Goal: Task Accomplishment & Management: Use online tool/utility

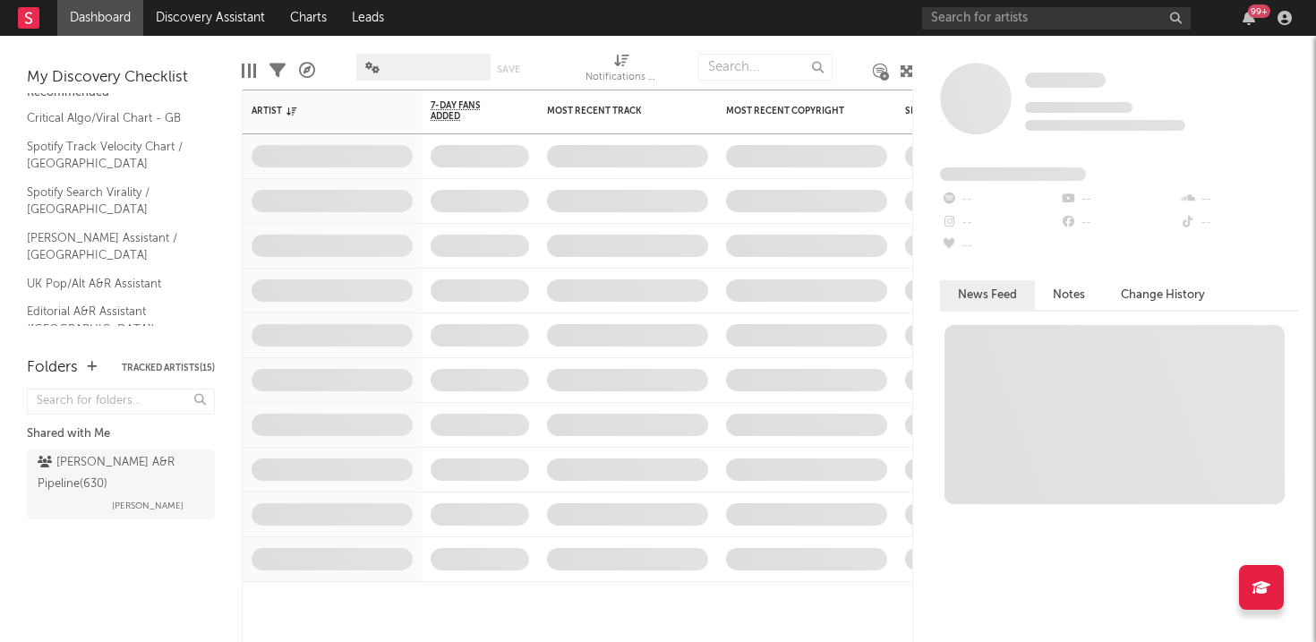
scroll to position [30, 0]
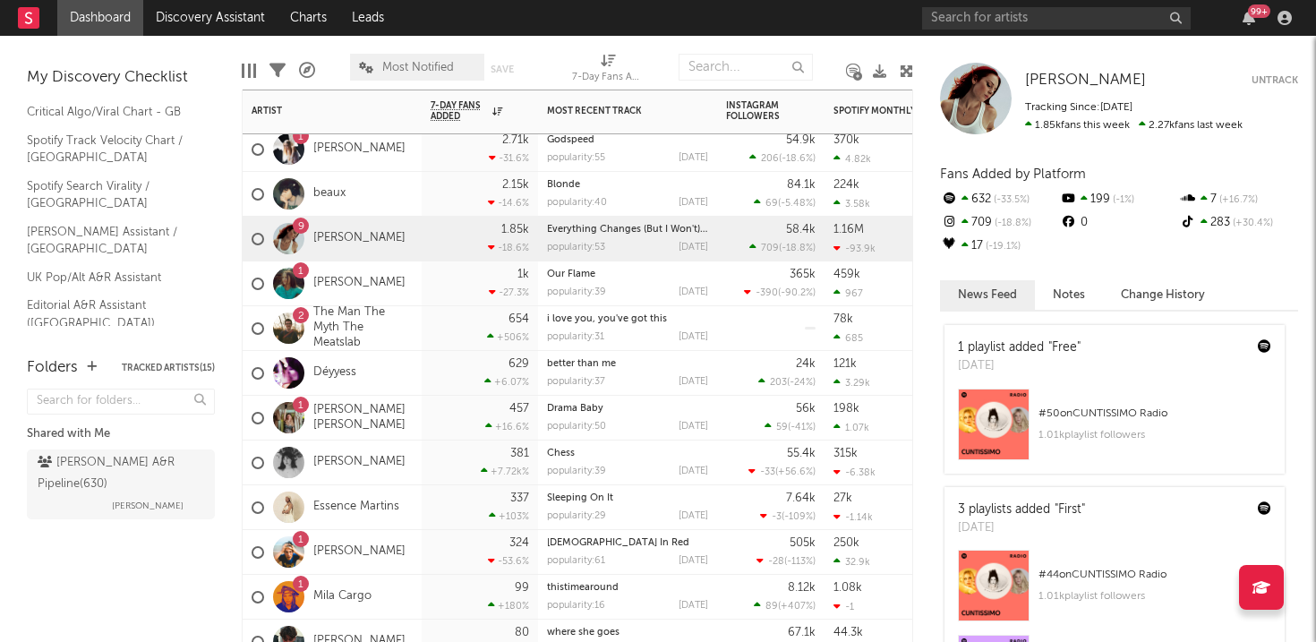
click at [747, 336] on div at bounding box center [770, 328] width 89 height 44
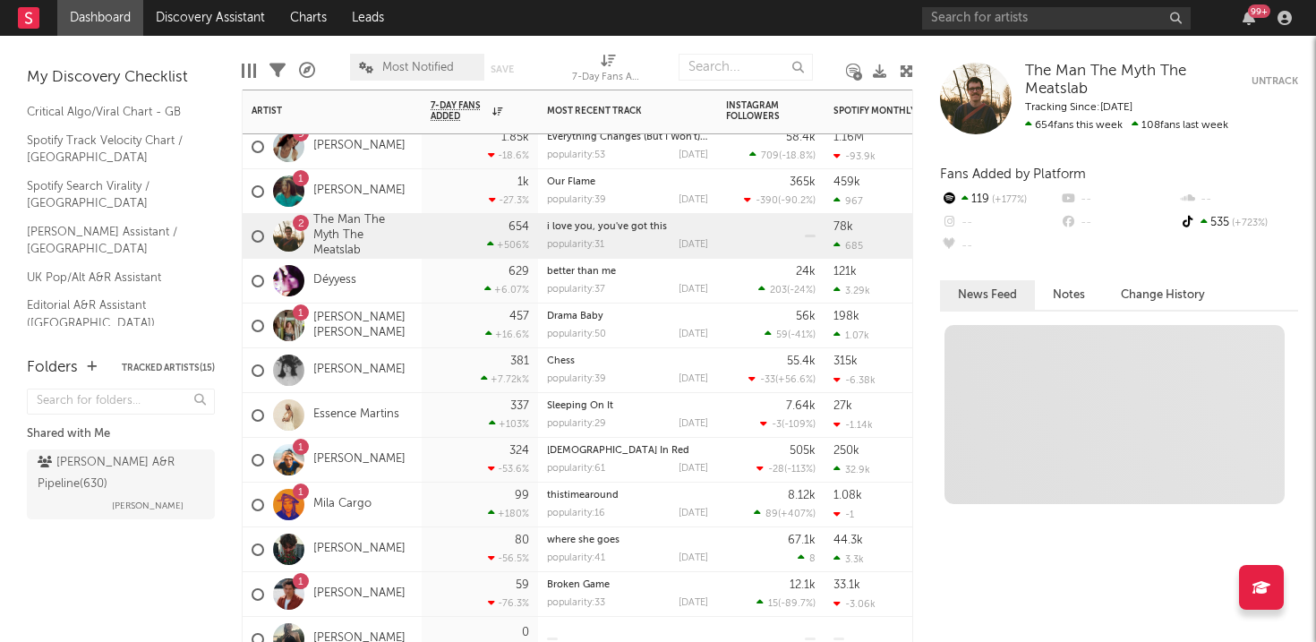
click at [728, 414] on div "7.64k -3 ( -109 % )" at bounding box center [770, 415] width 89 height 44
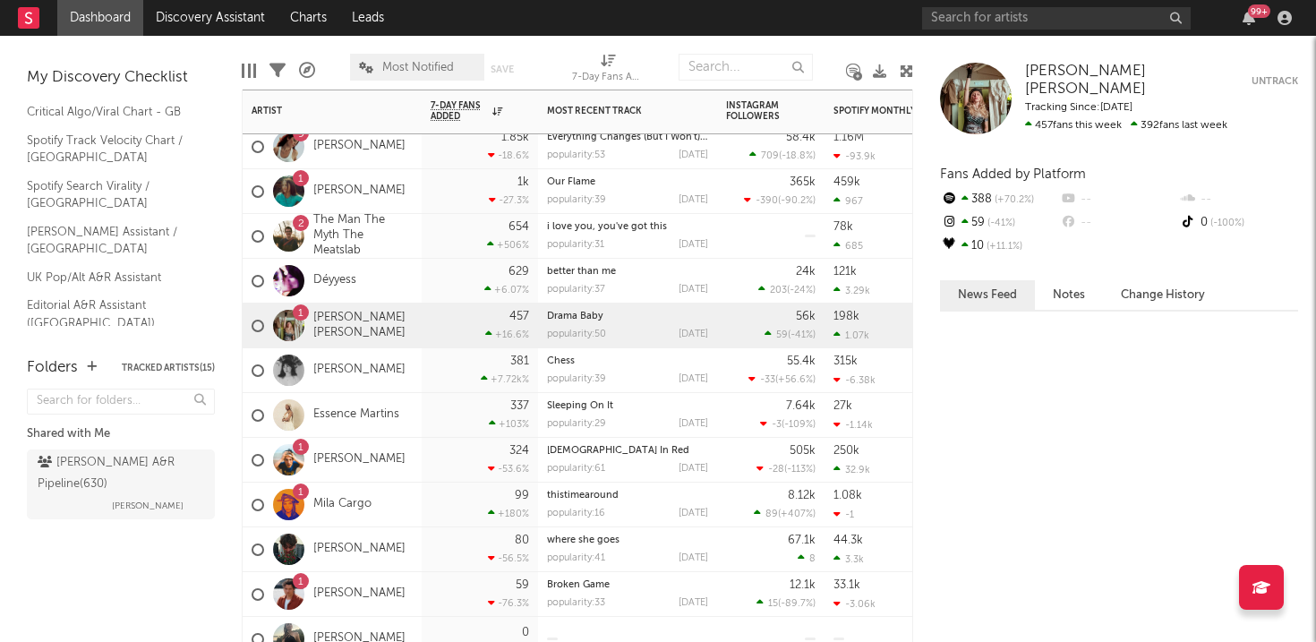
click at [719, 337] on div "56k 59 ( -41 % )" at bounding box center [770, 325] width 107 height 45
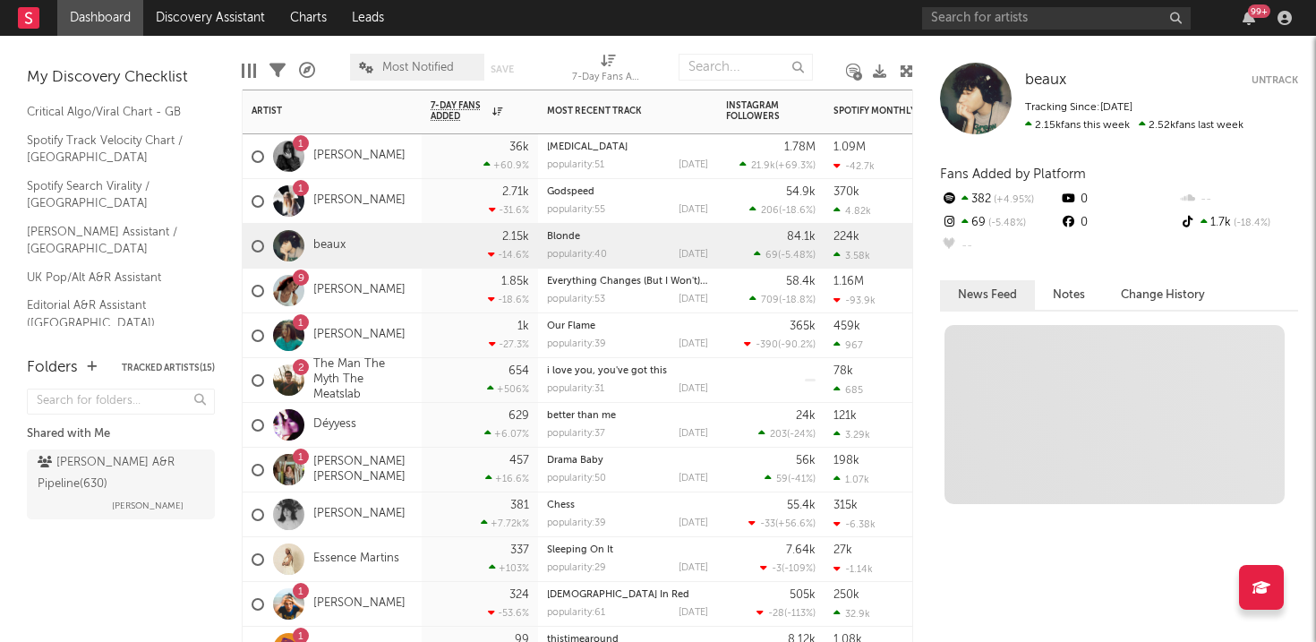
click at [724, 251] on div "84.1k 69 ( -5.48 % )" at bounding box center [770, 246] width 107 height 45
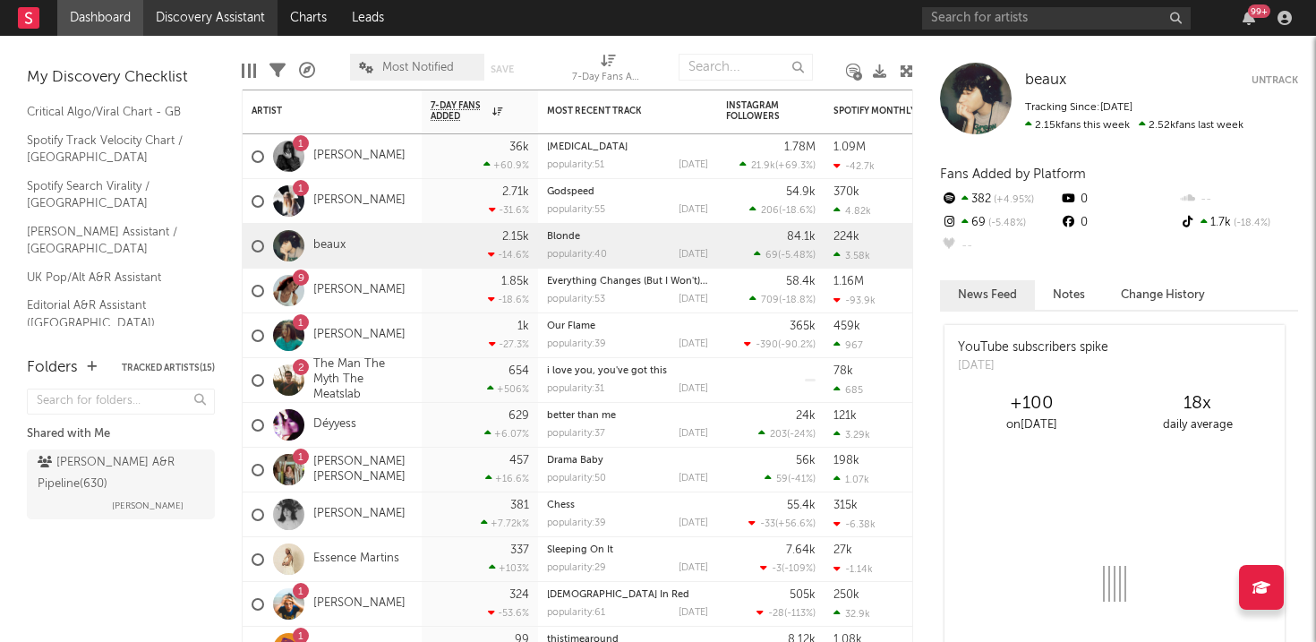
click at [229, 29] on link "Discovery Assistant" at bounding box center [210, 18] width 134 height 36
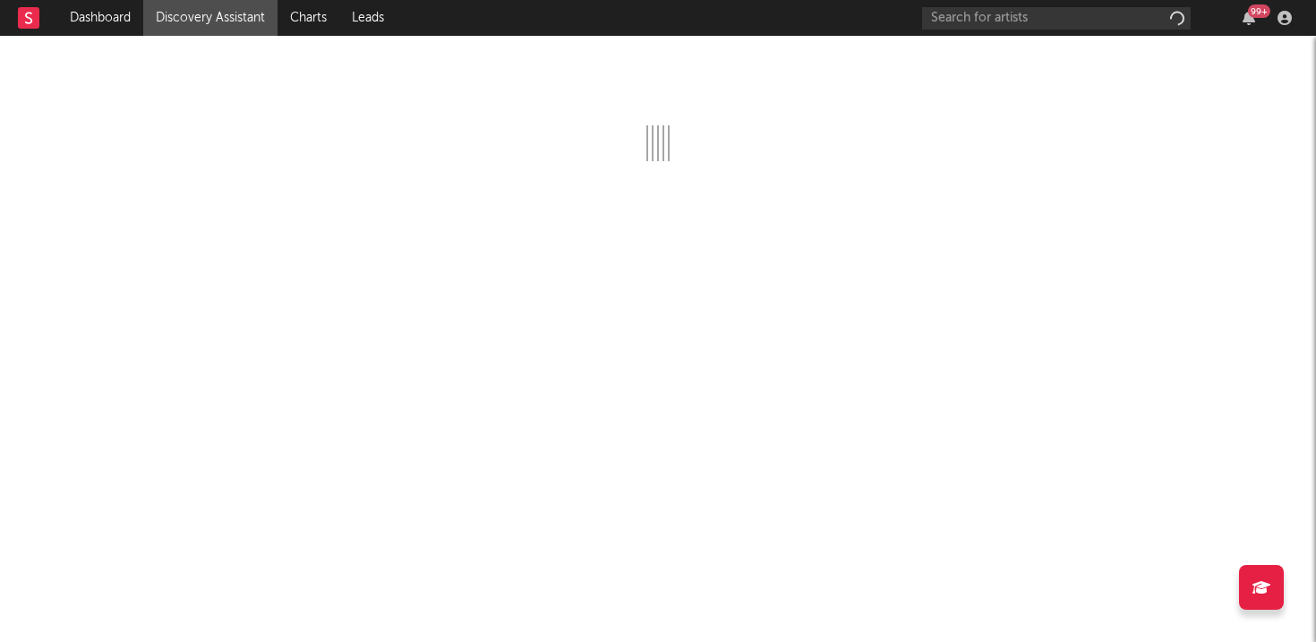
click at [1257, 21] on div "99 +" at bounding box center [1248, 18] width 27 height 14
click at [1243, 15] on icon "button" at bounding box center [1248, 18] width 13 height 14
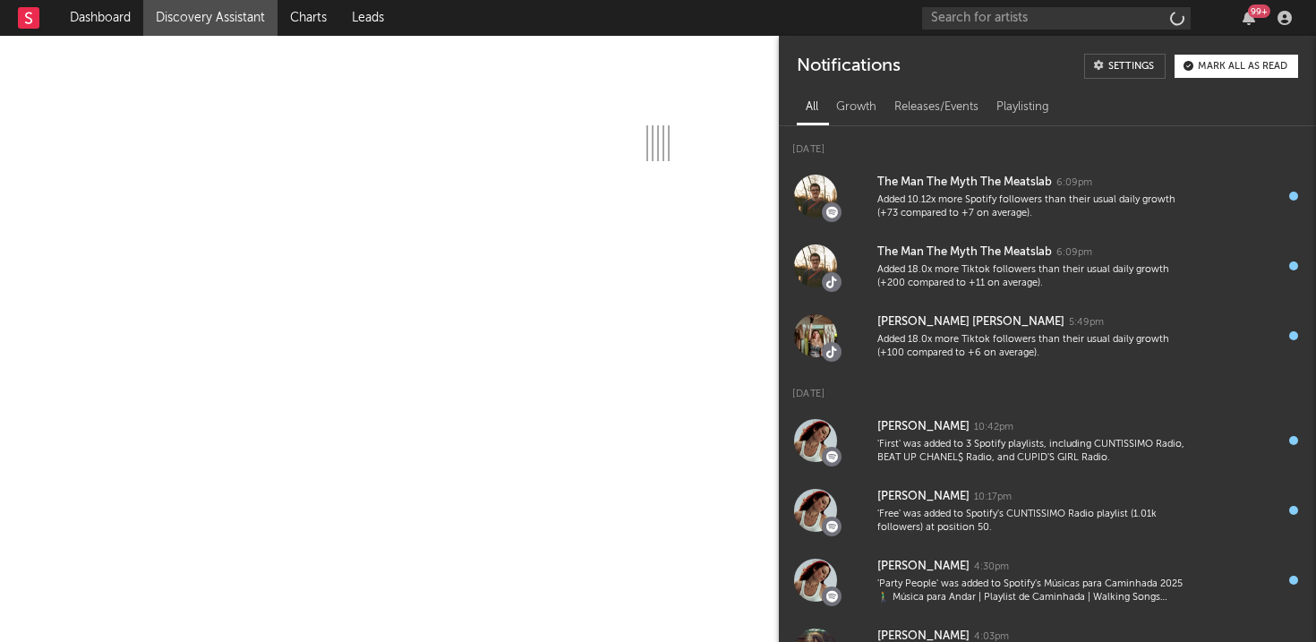
click at [1198, 60] on button "Mark all as read" at bounding box center [1236, 66] width 124 height 23
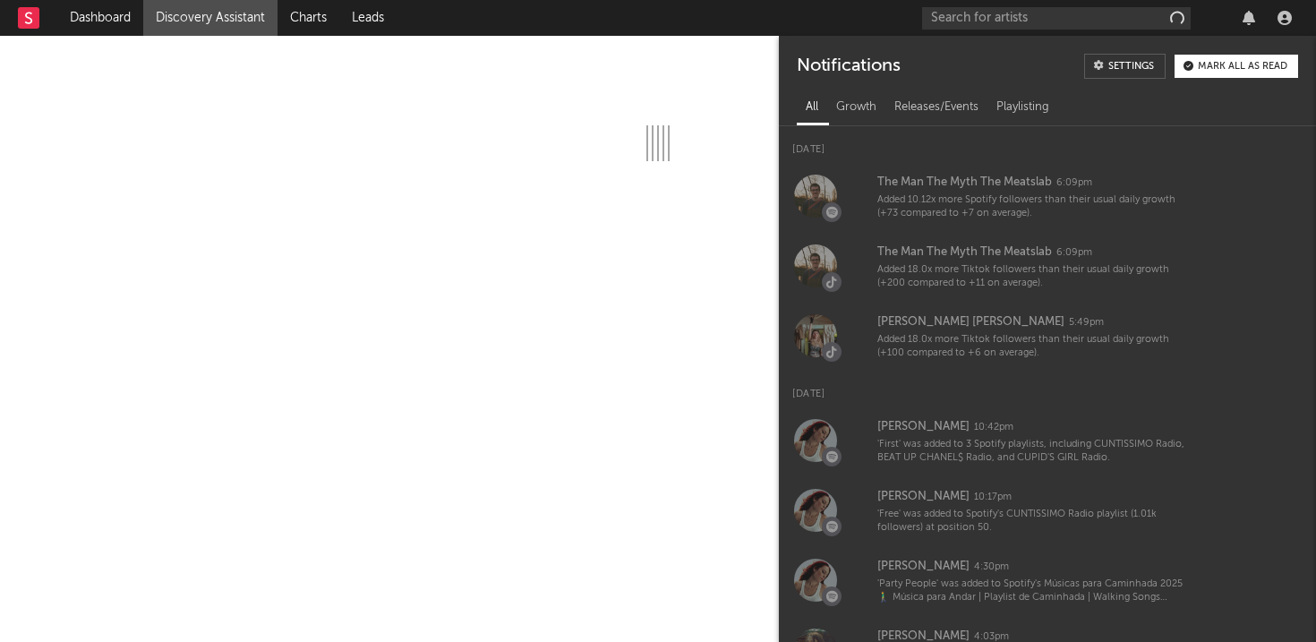
click at [1257, 19] on div at bounding box center [1248, 18] width 27 height 14
